Goal: Information Seeking & Learning: Learn about a topic

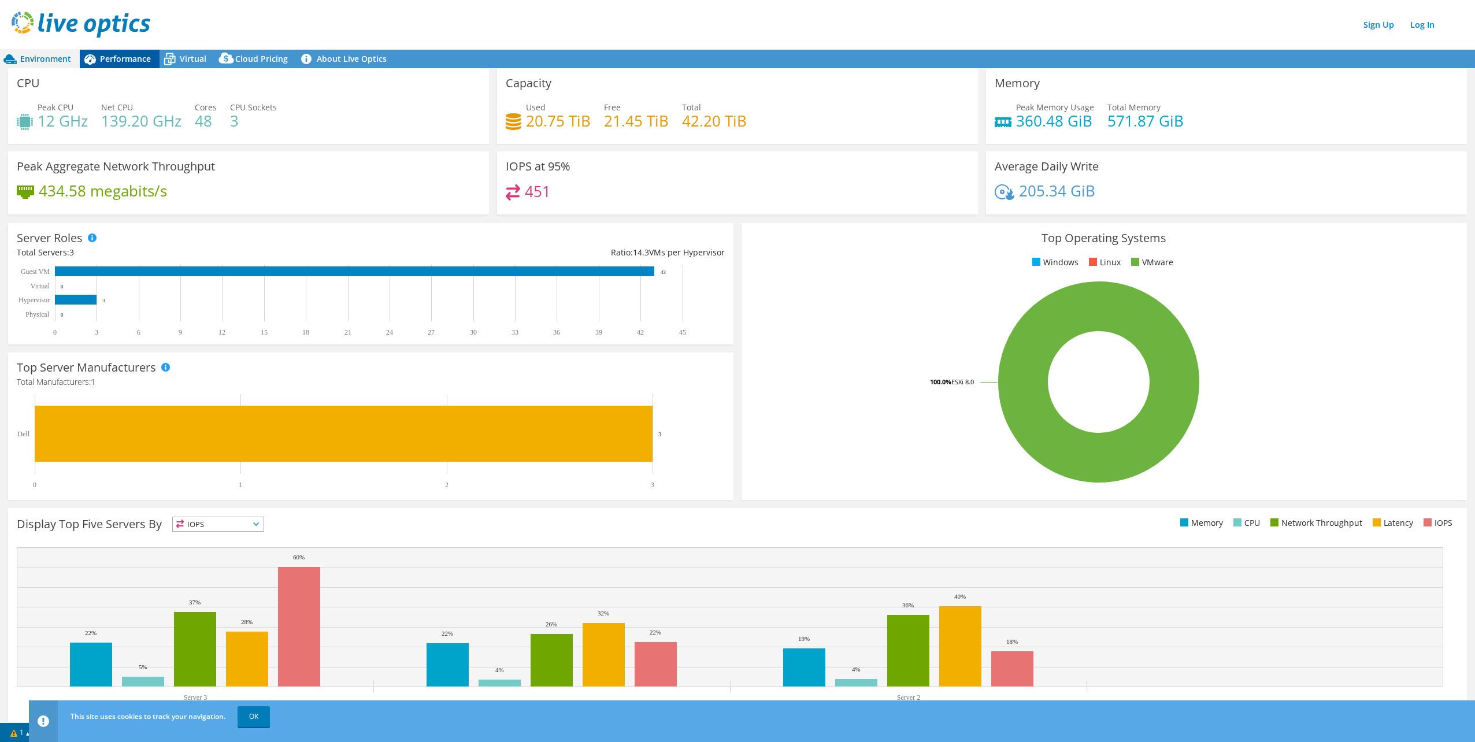
click at [131, 61] on span "Performance" at bounding box center [125, 58] width 51 height 11
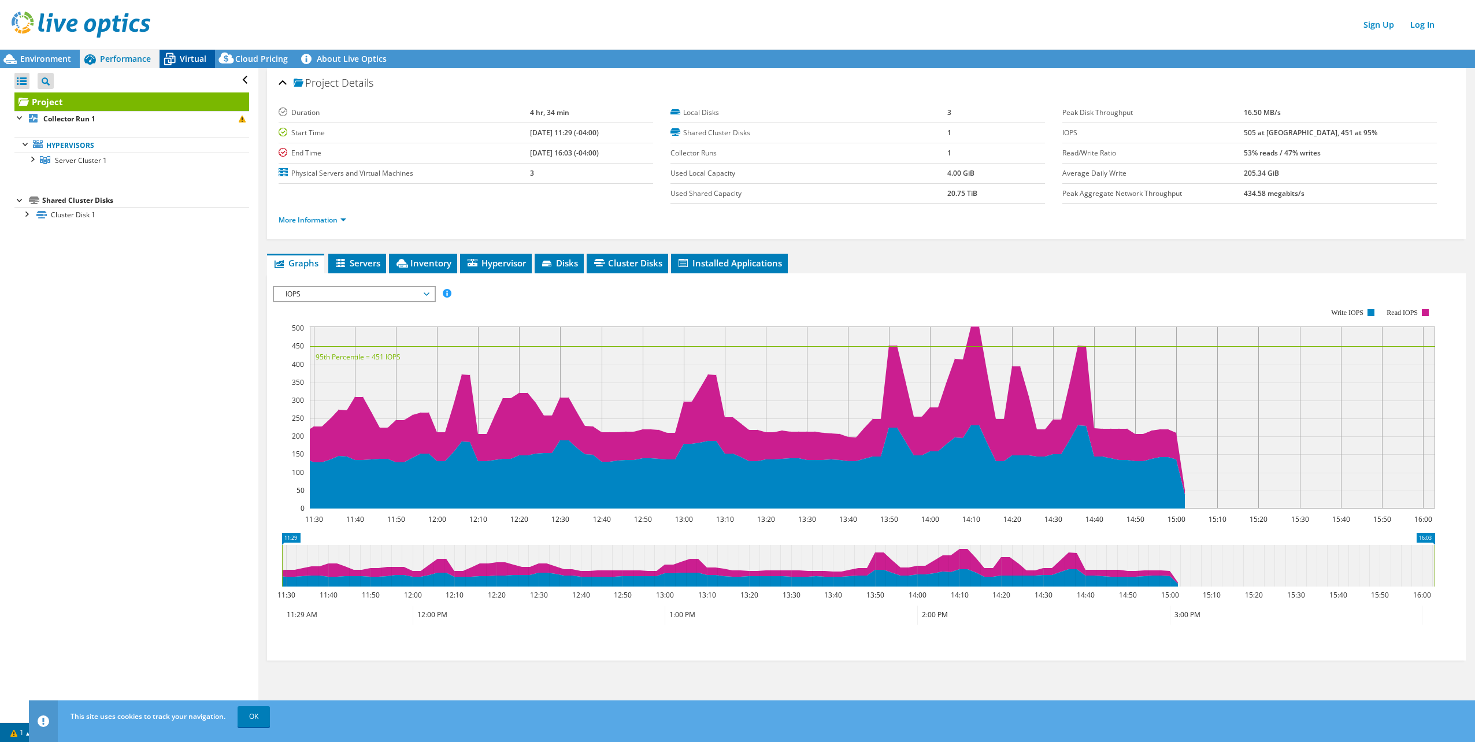
click at [186, 58] on span "Virtual" at bounding box center [193, 58] width 27 height 11
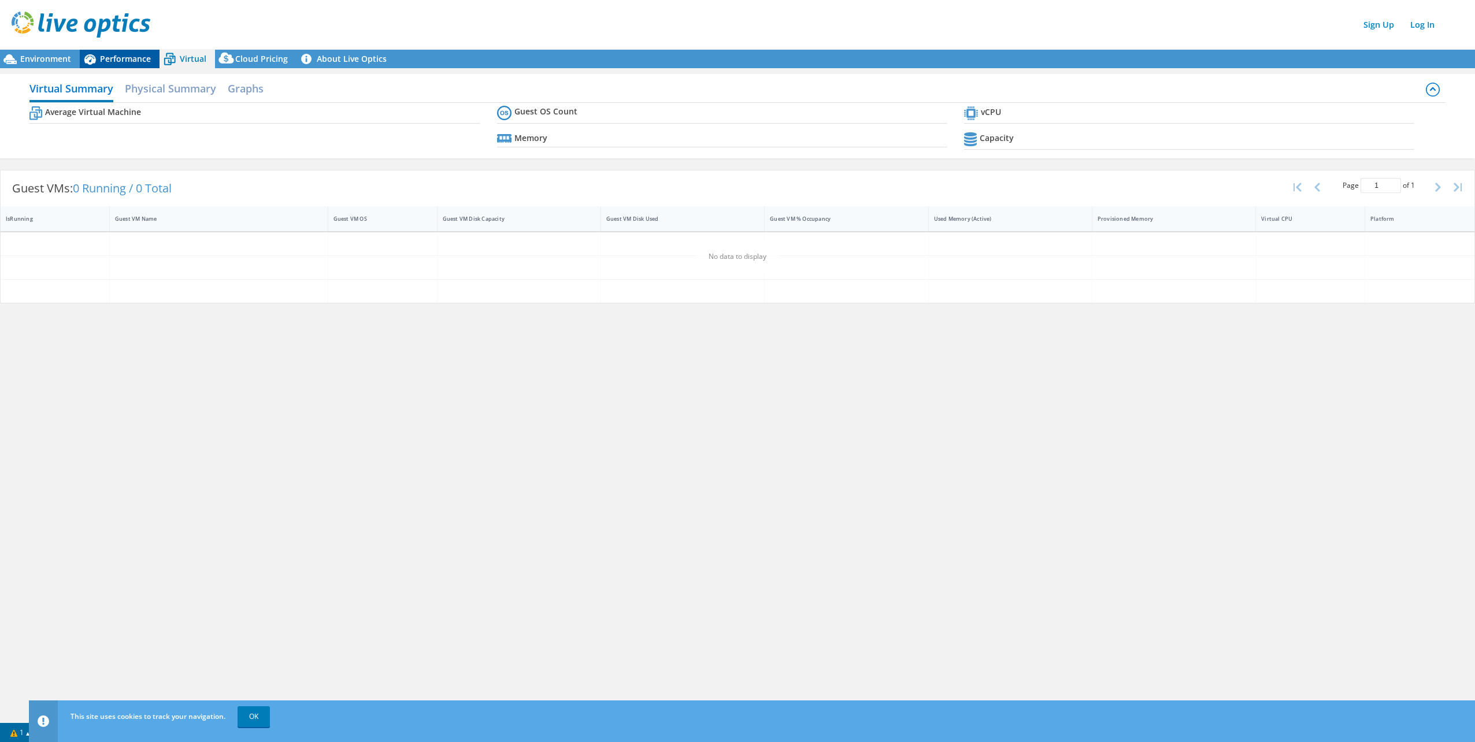
click at [123, 59] on span "Performance" at bounding box center [125, 58] width 51 height 11
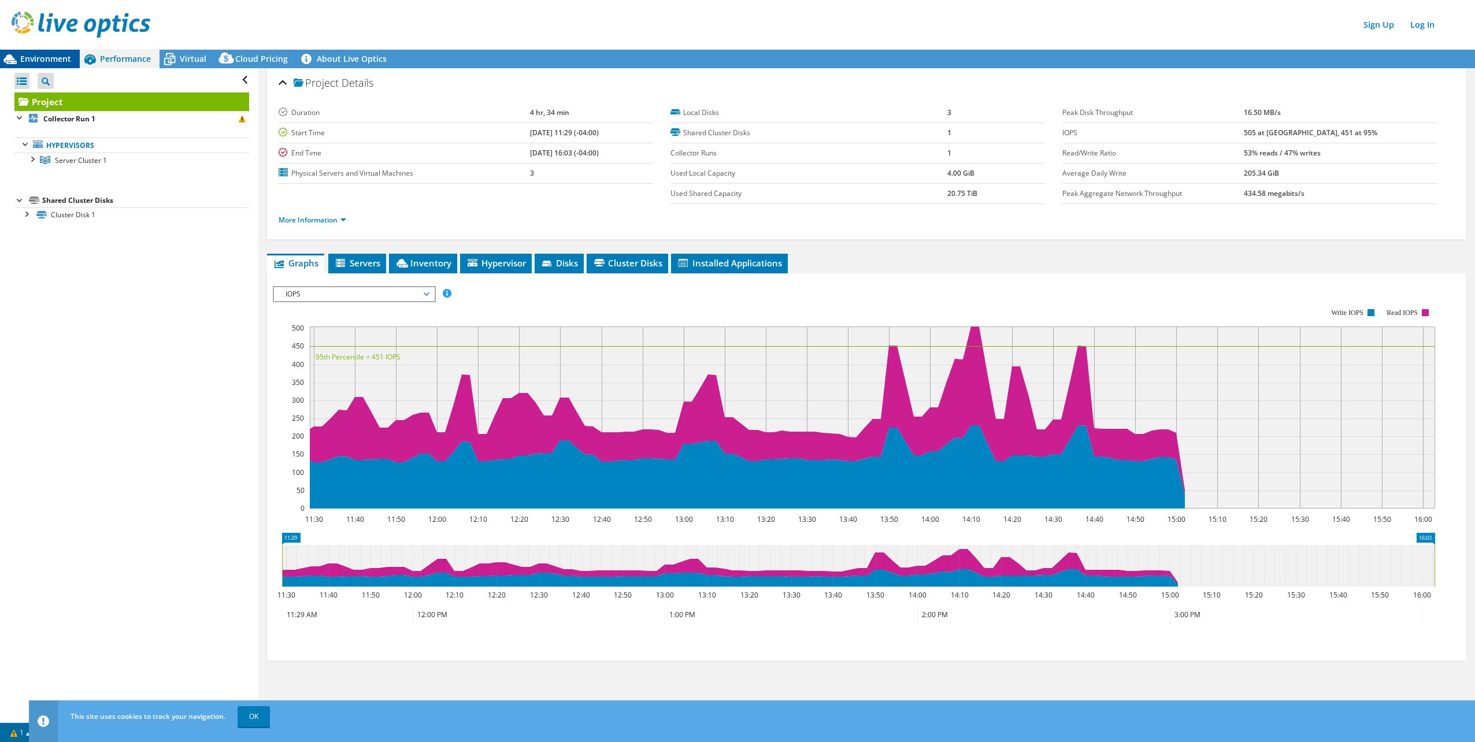
click at [44, 60] on span "Environment" at bounding box center [45, 58] width 51 height 11
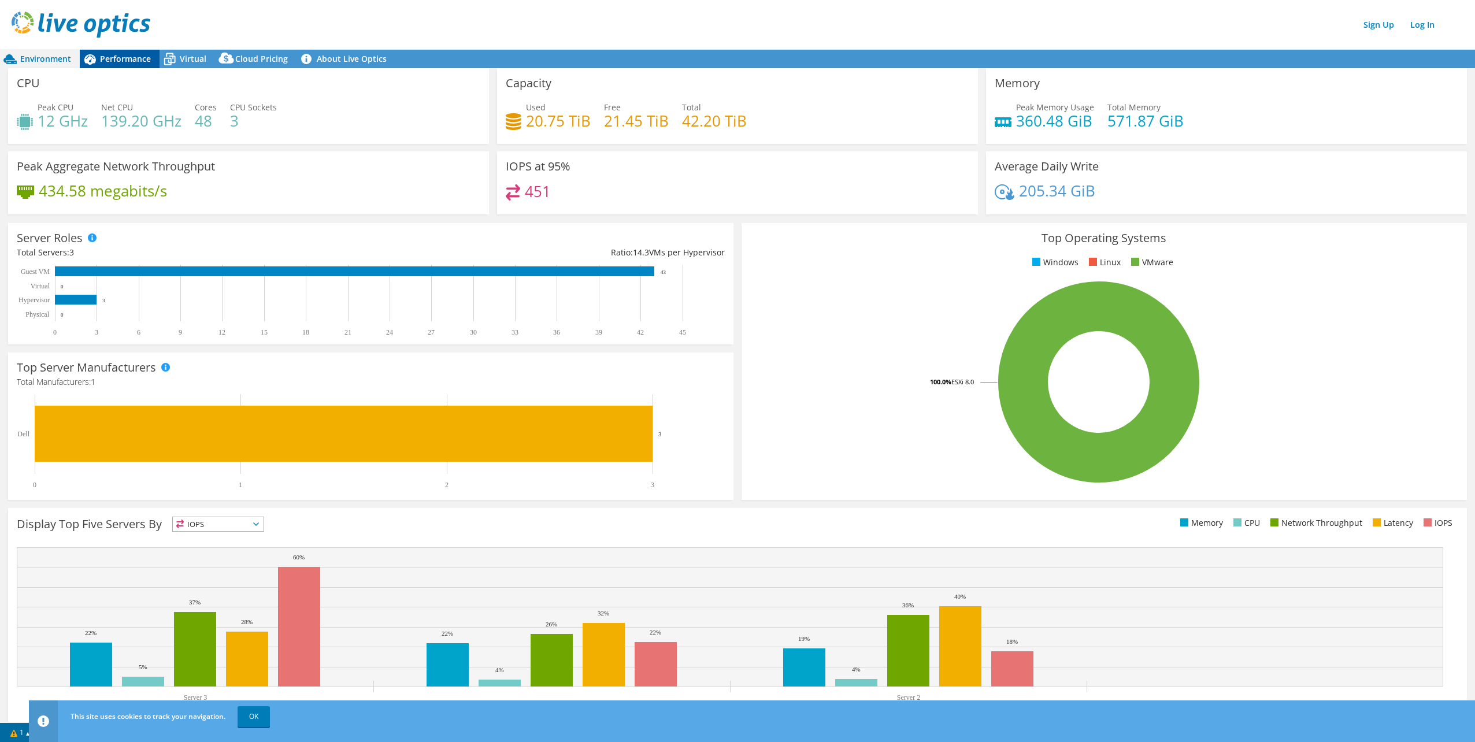
click at [131, 60] on span "Performance" at bounding box center [125, 58] width 51 height 11
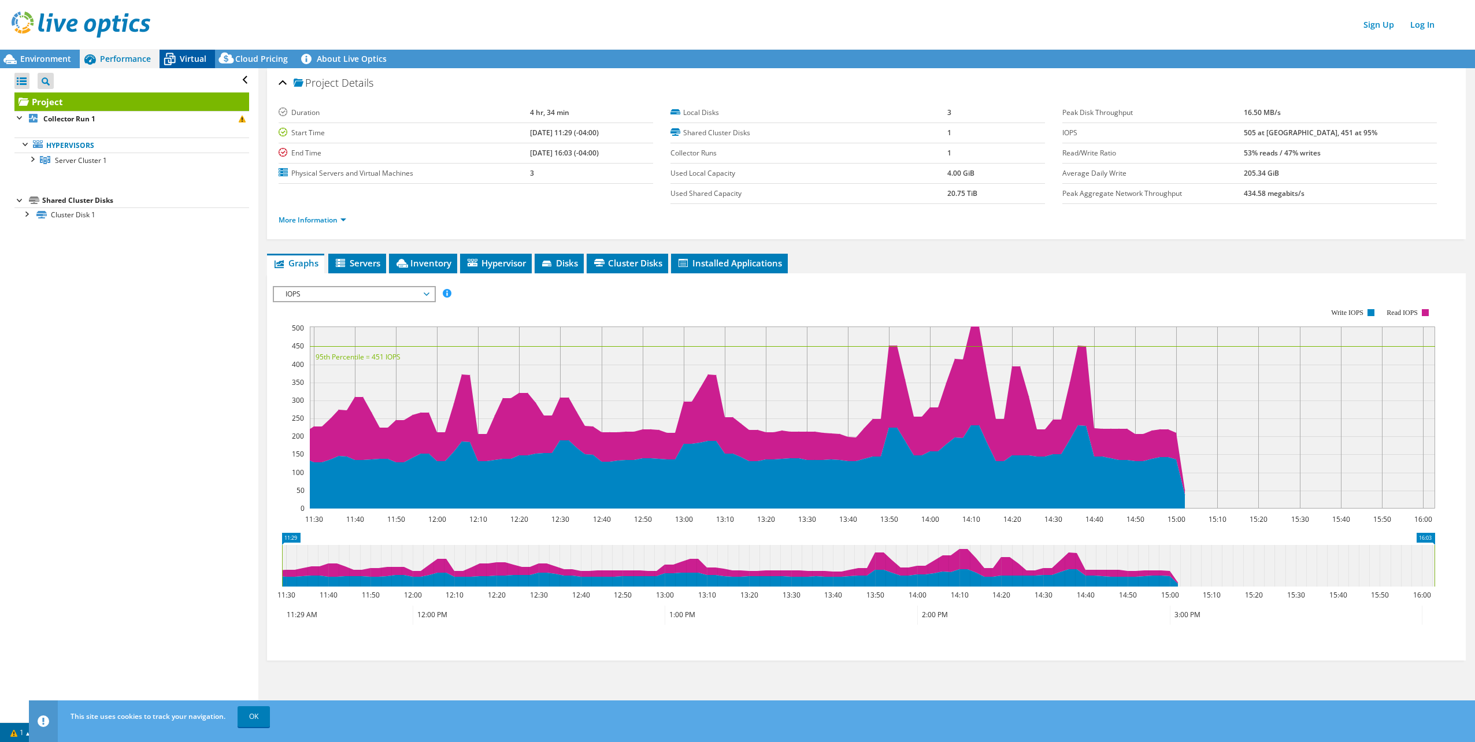
click at [185, 59] on span "Virtual" at bounding box center [193, 58] width 27 height 11
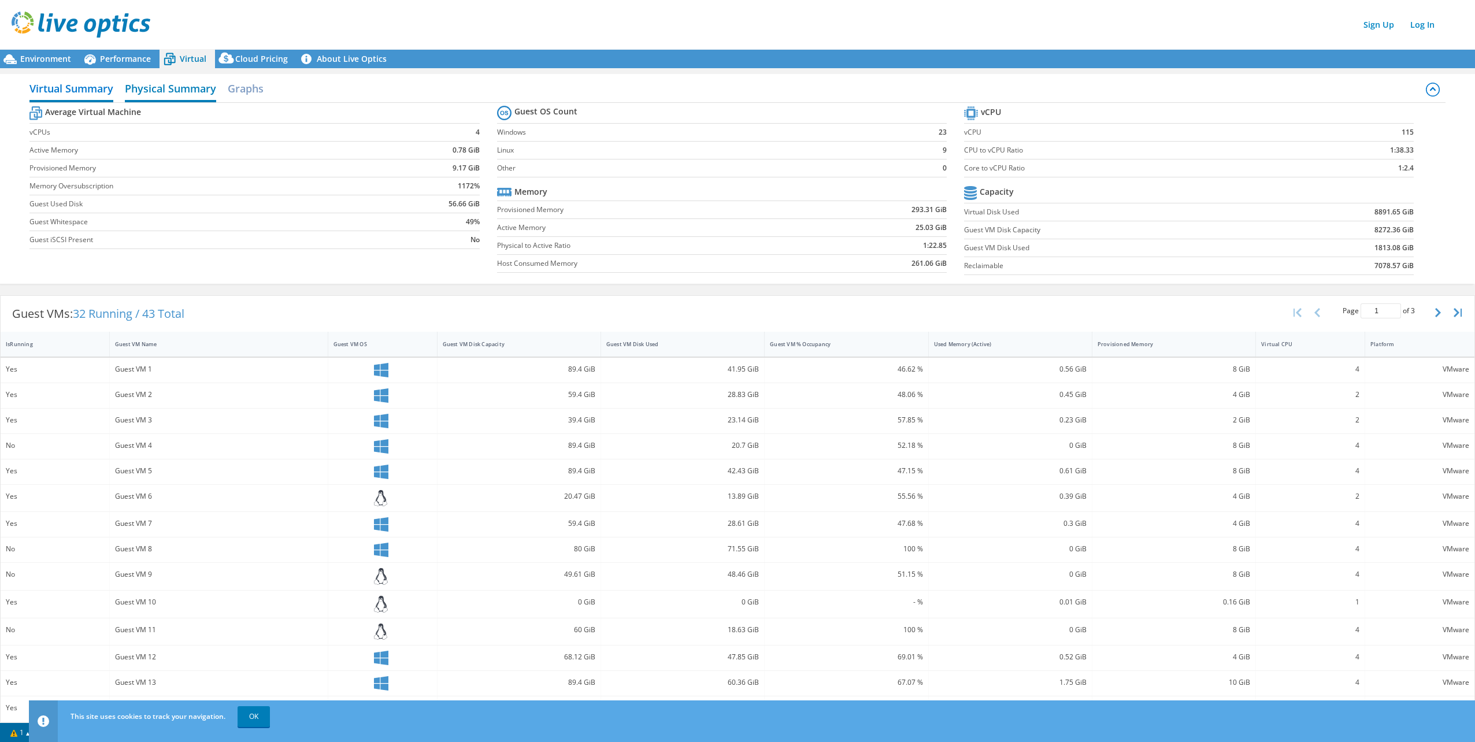
click at [191, 93] on h2 "Physical Summary" at bounding box center [170, 89] width 91 height 25
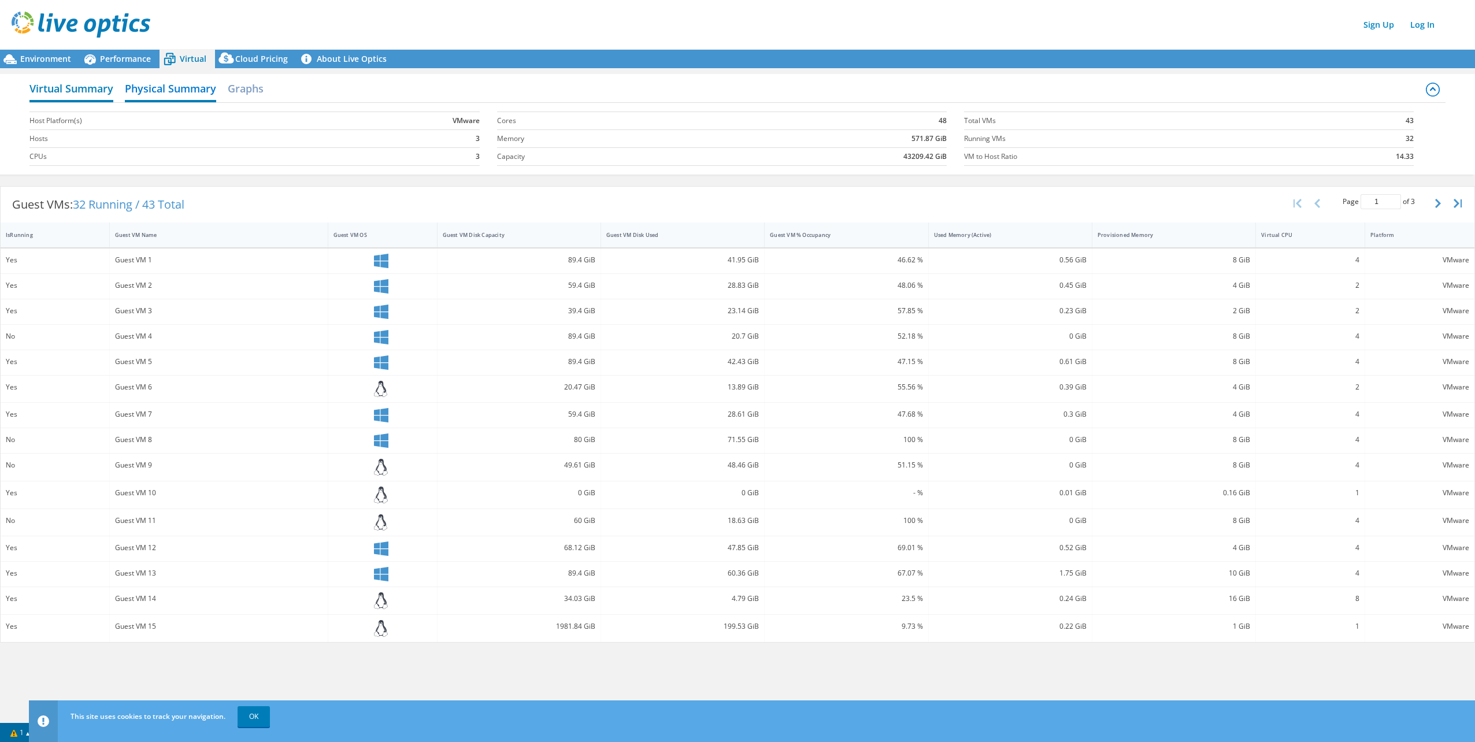
click at [99, 95] on h2 "Virtual Summary" at bounding box center [71, 89] width 84 height 25
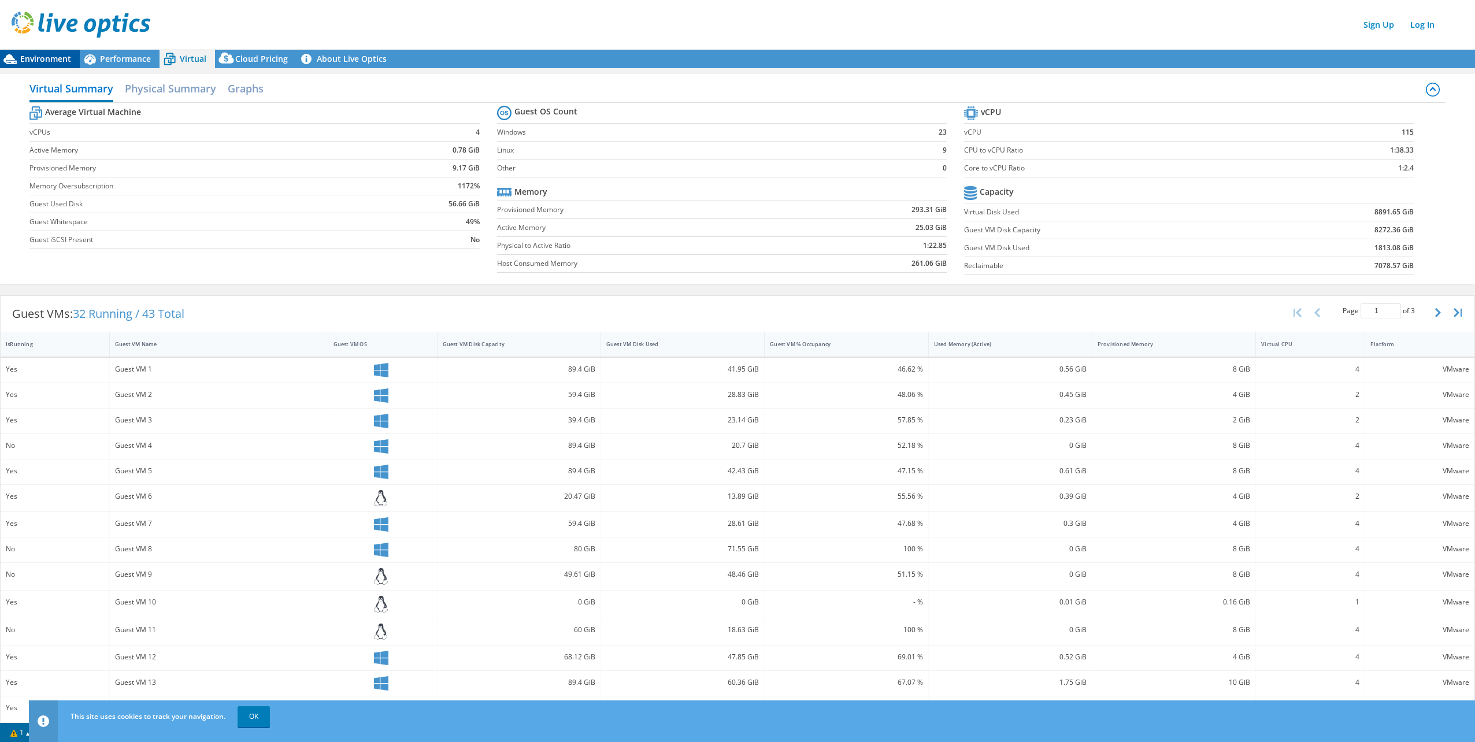
click at [47, 65] on div "Environment" at bounding box center [40, 59] width 80 height 18
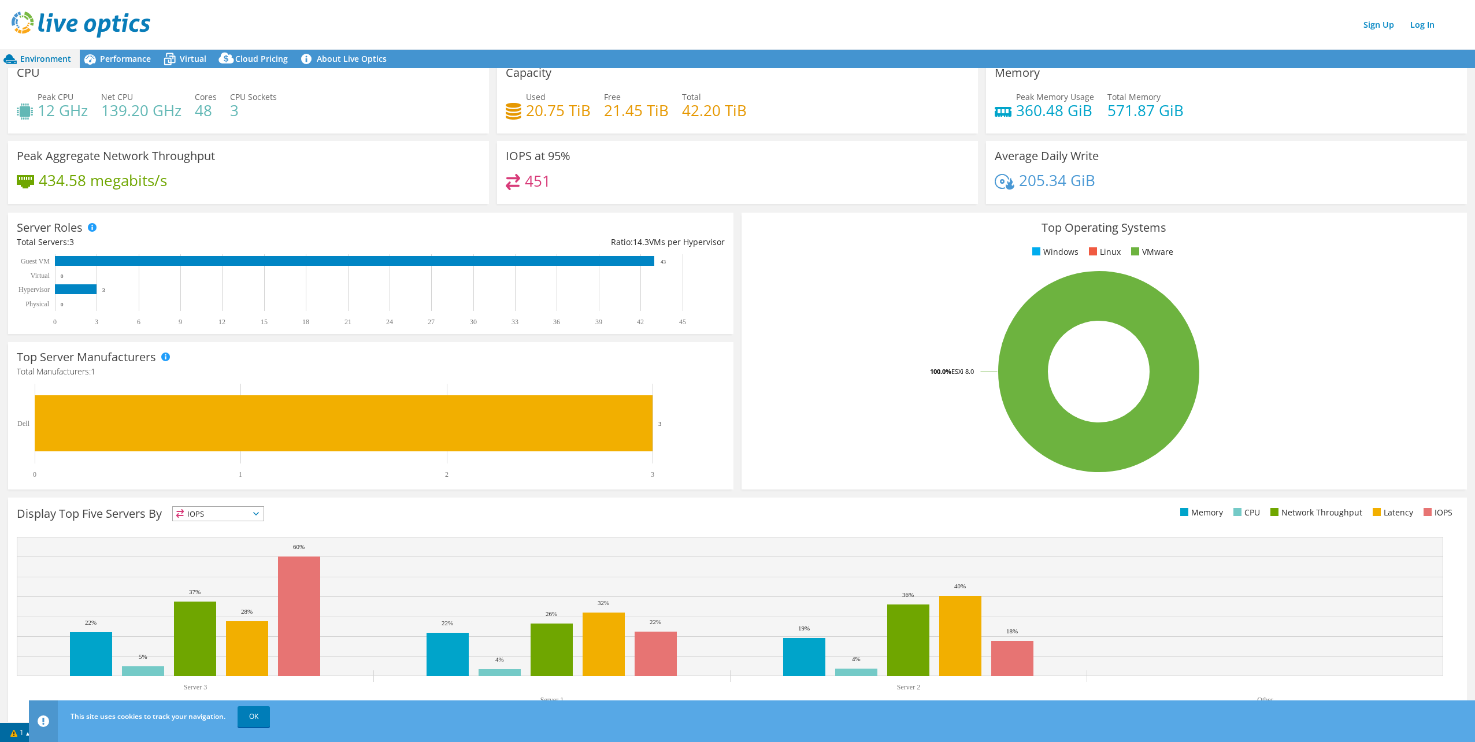
scroll to position [19, 0]
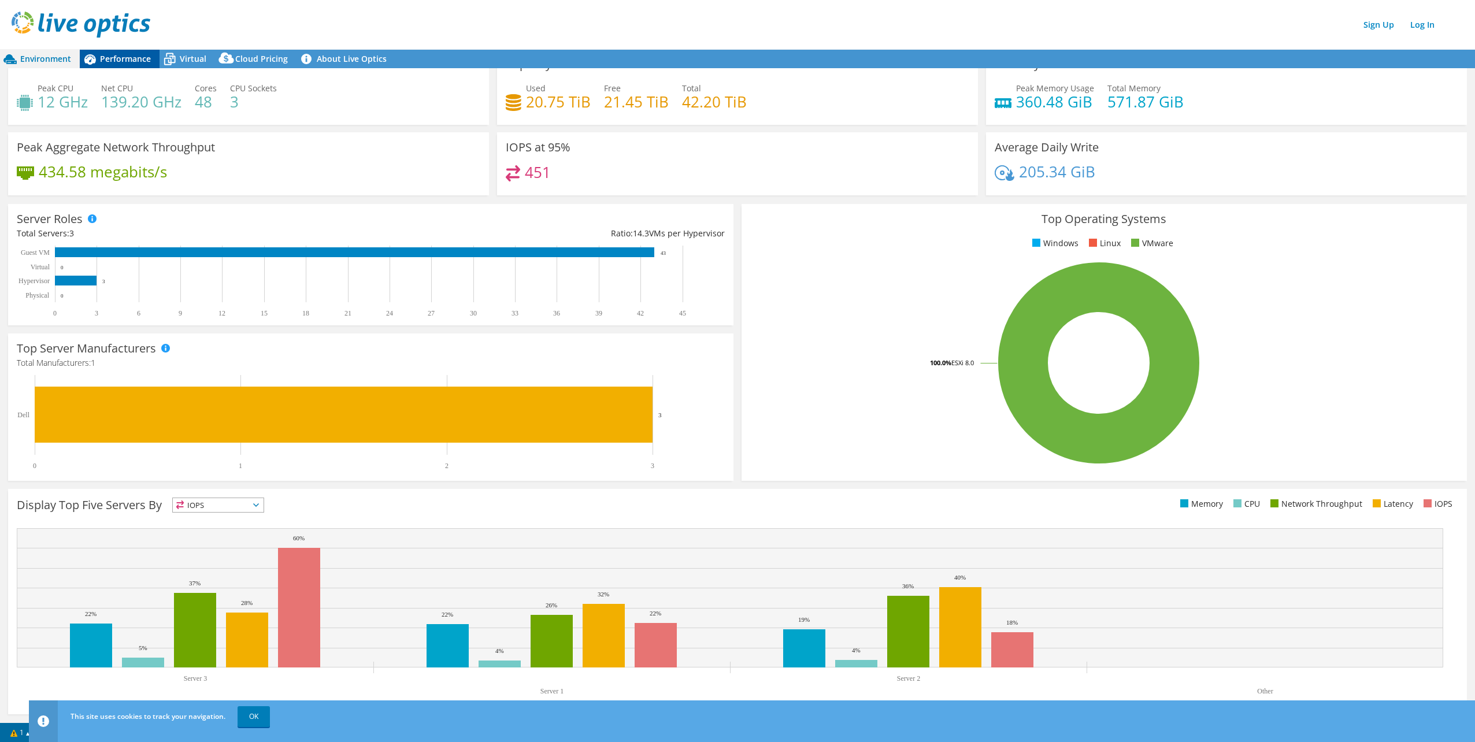
click at [128, 61] on span "Performance" at bounding box center [125, 58] width 51 height 11
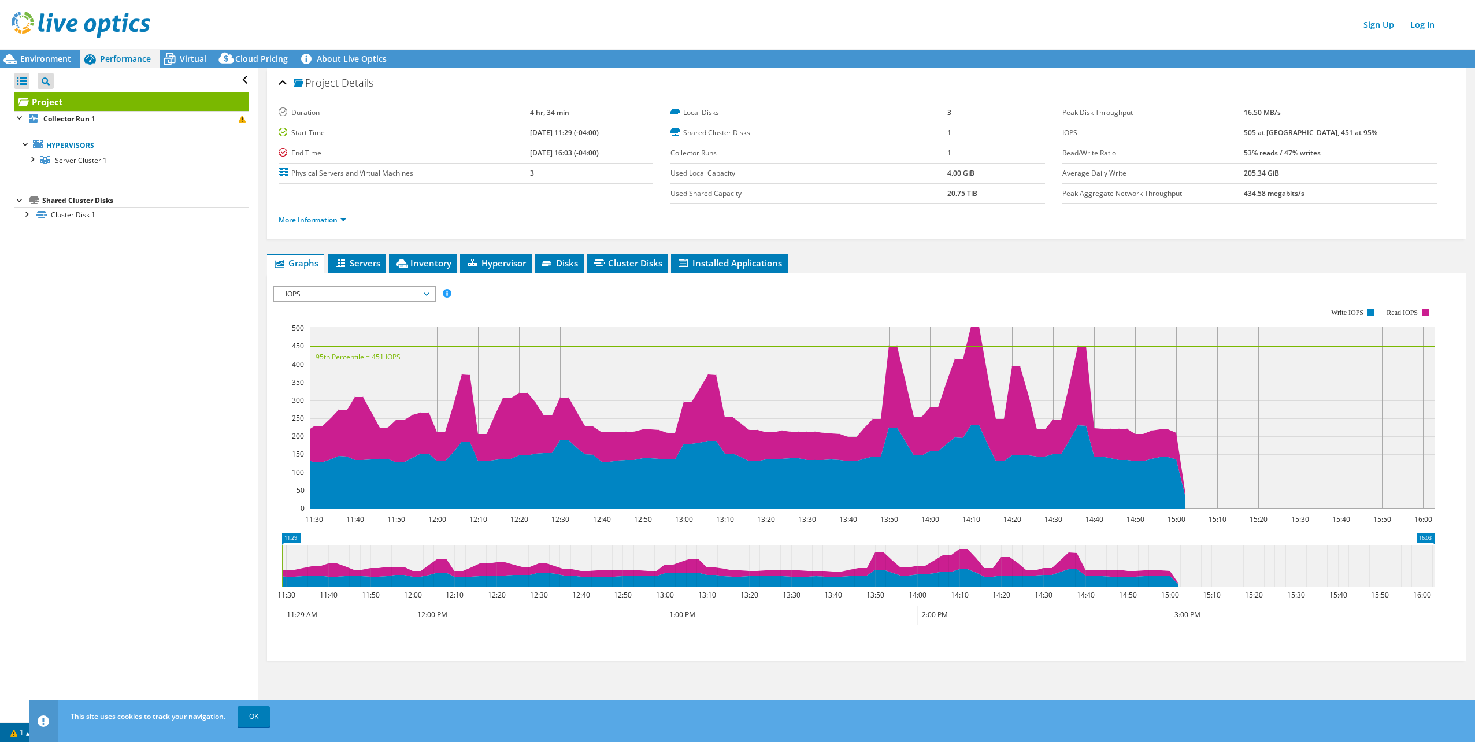
scroll to position [0, 0]
click at [177, 58] on icon at bounding box center [170, 59] width 20 height 20
